Goal: Information Seeking & Learning: Learn about a topic

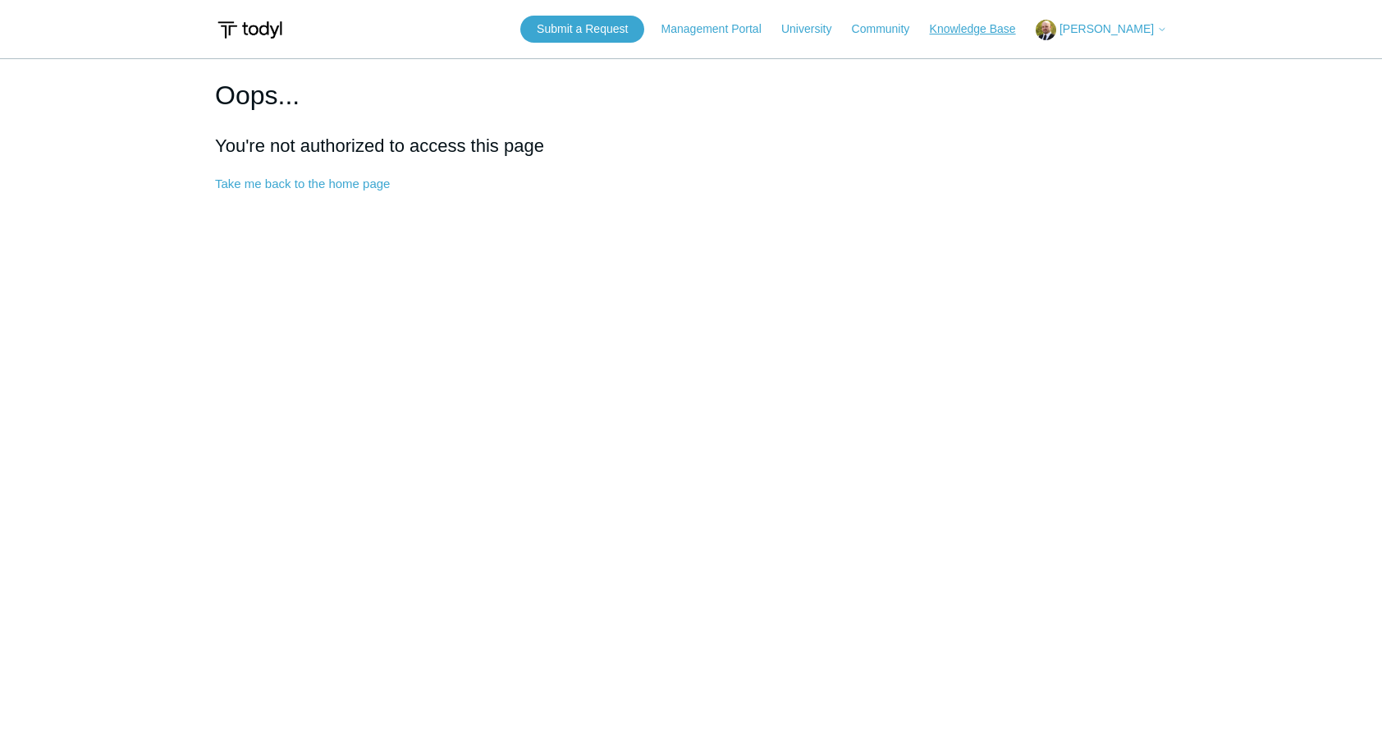
click at [978, 24] on link "Knowledge Base" at bounding box center [981, 29] width 103 height 17
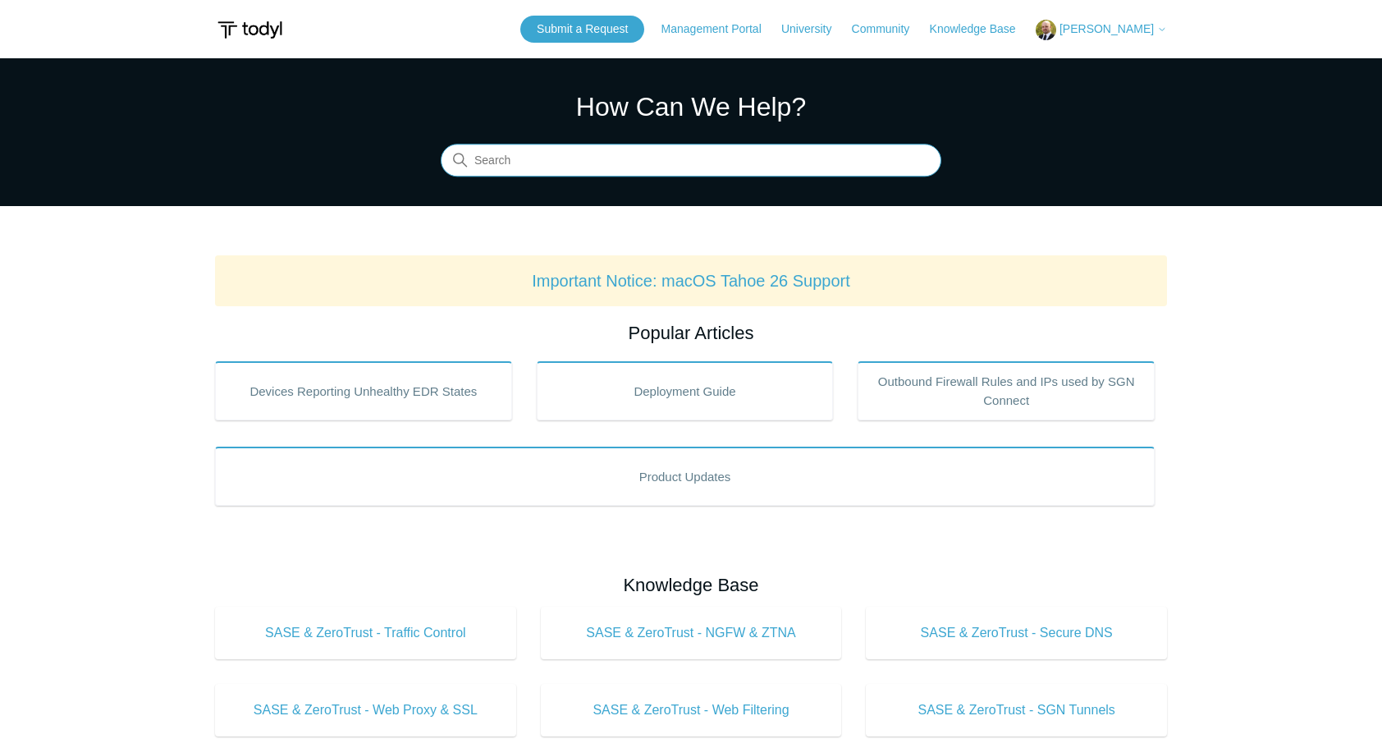
click at [620, 161] on input "Search" at bounding box center [691, 160] width 501 height 33
type input "public cloud"
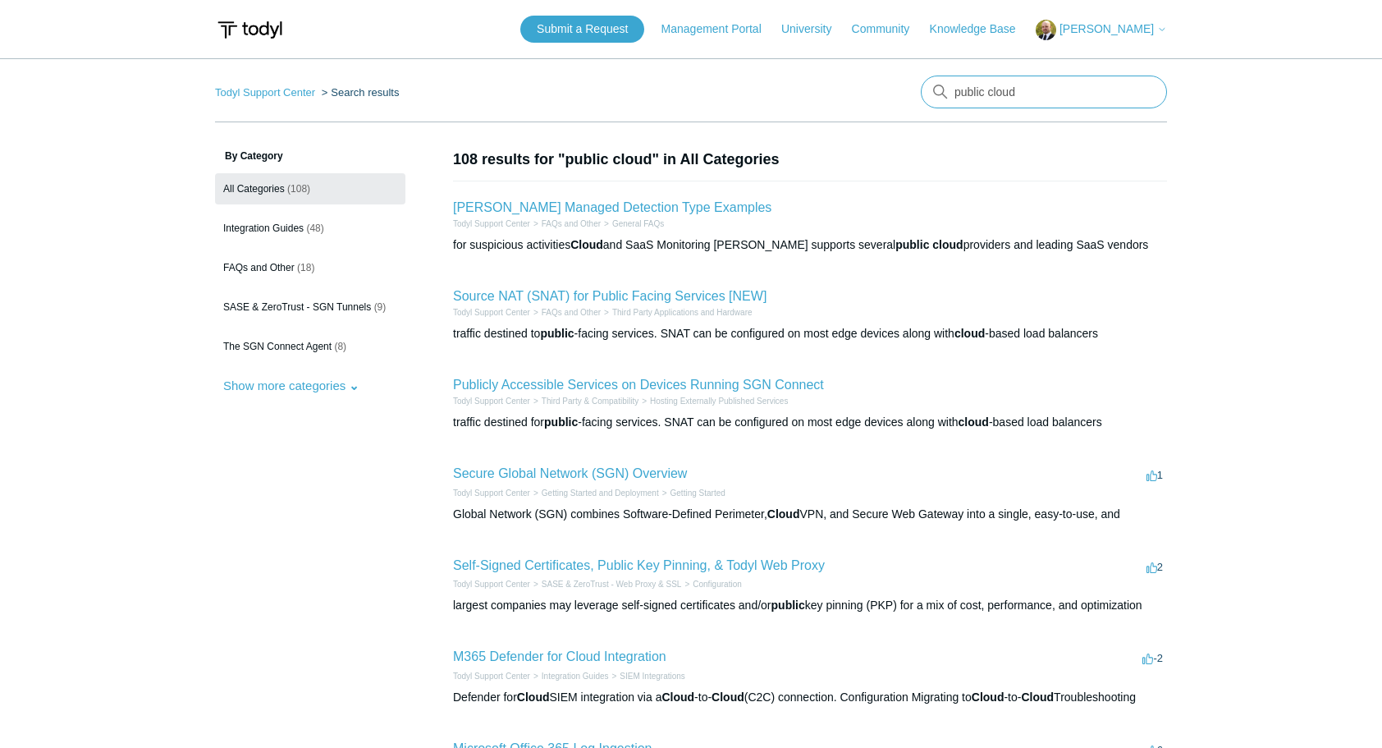
click at [1068, 90] on input "public cloud" at bounding box center [1044, 91] width 246 height 33
type input "public cloud add-on"
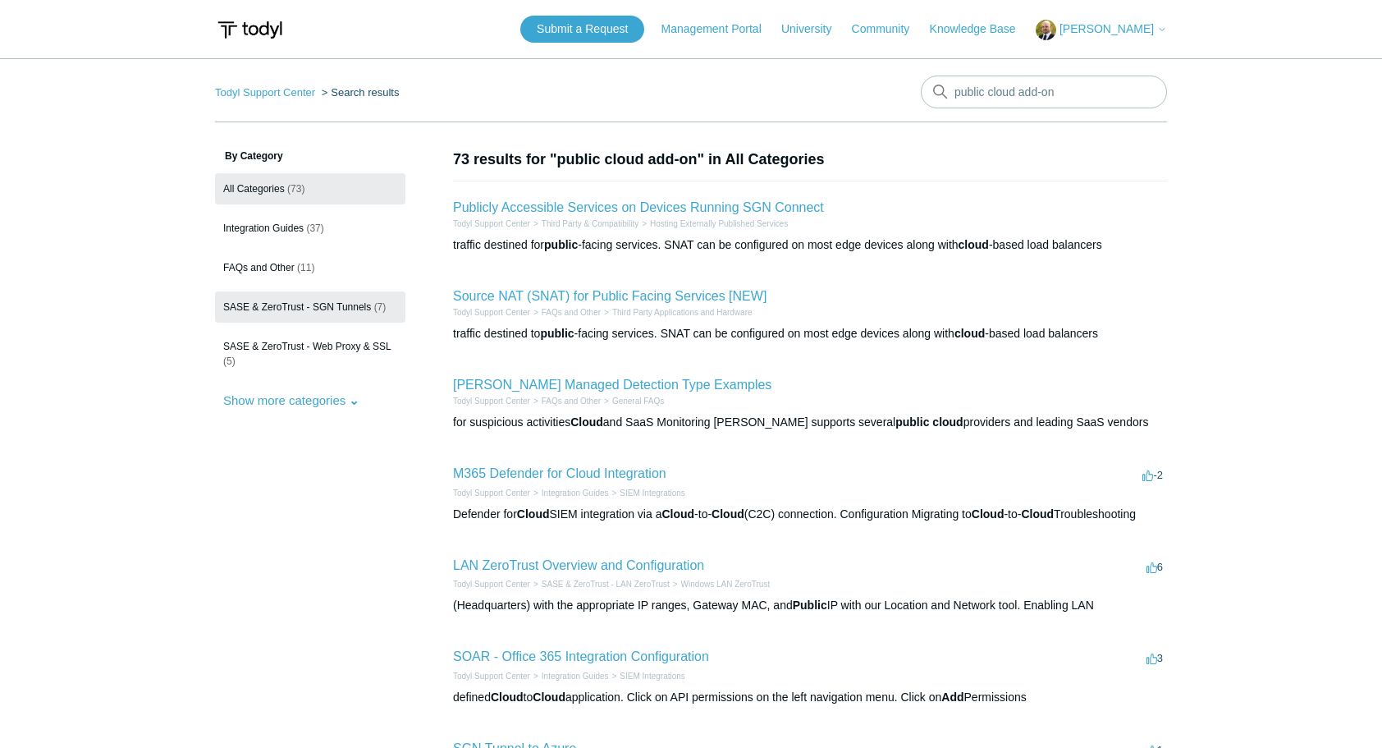
click at [327, 304] on span "SASE & ZeroTrust - SGN Tunnels" at bounding box center [297, 306] width 148 height 11
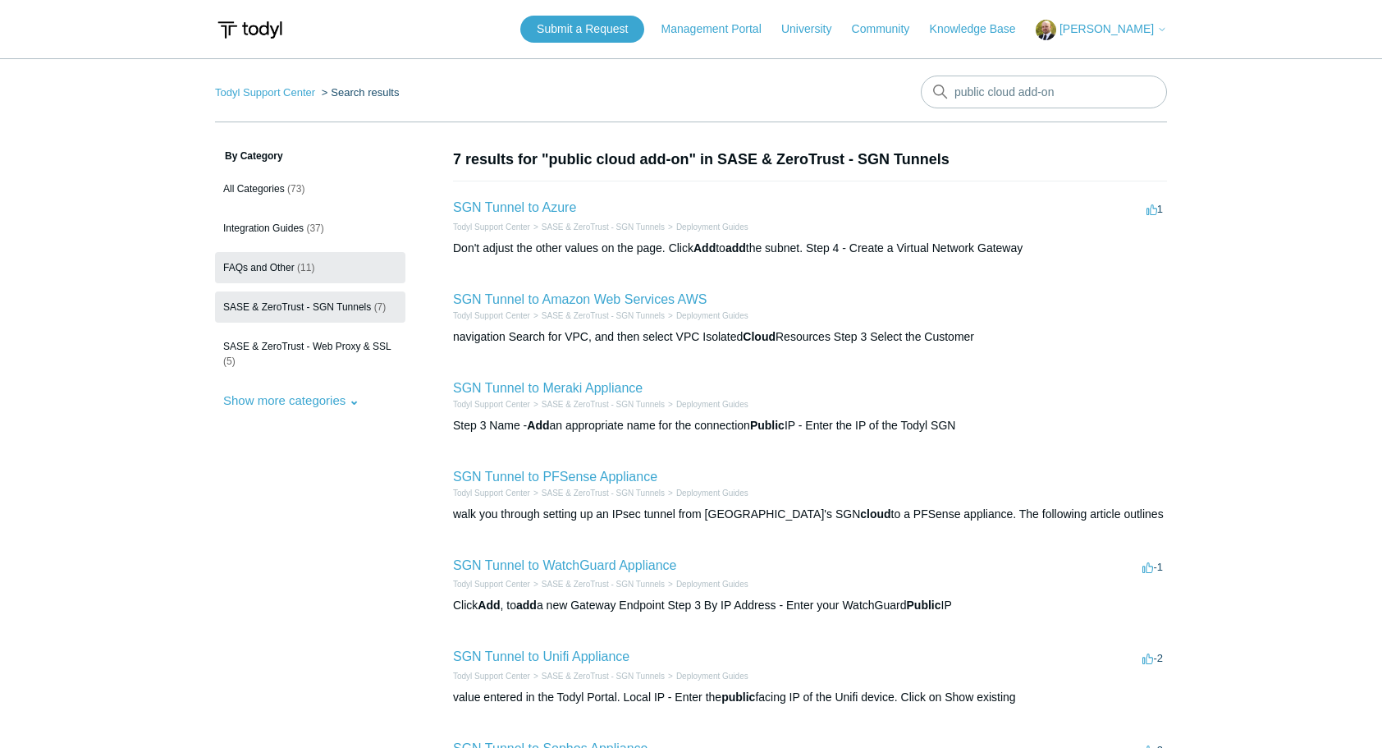
click at [286, 272] on span "FAQs and Other" at bounding box center [258, 267] width 71 height 11
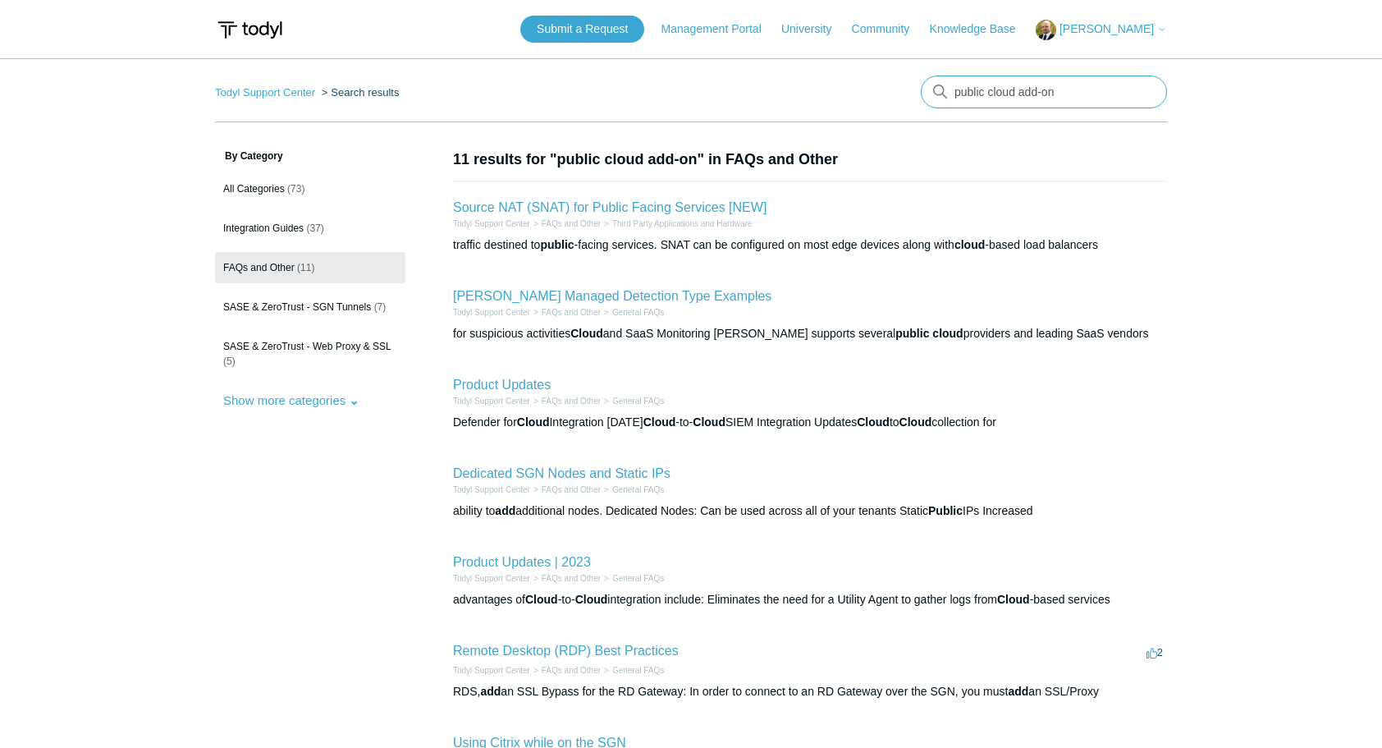
click at [955, 90] on input "public cloud add-on" at bounding box center [1044, 91] width 246 height 33
type input ""public cloud" add-on"
click at [266, 222] on span "Integration Guides" at bounding box center [263, 227] width 80 height 11
